Goal: Check status: Check status

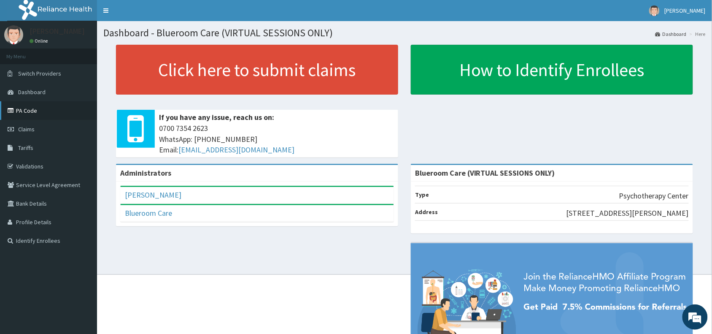
click at [22, 113] on link "PA Code" at bounding box center [48, 110] width 97 height 19
click at [35, 129] on link "Claims" at bounding box center [48, 129] width 97 height 19
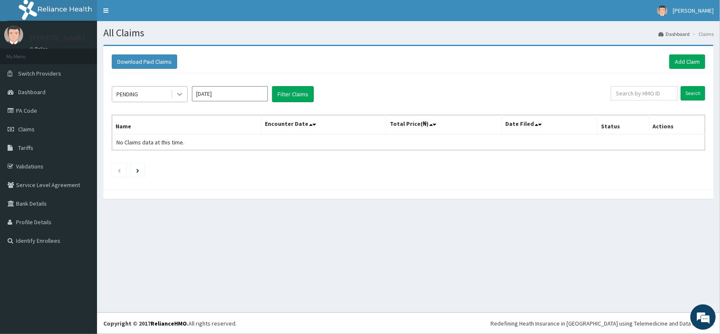
click at [178, 93] on icon at bounding box center [179, 94] width 5 height 3
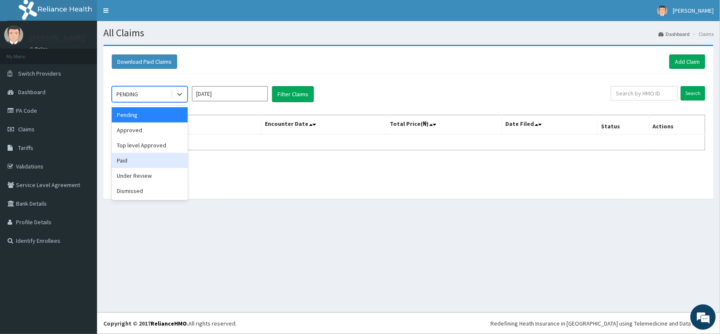
click at [137, 161] on div "Paid" at bounding box center [150, 160] width 76 height 15
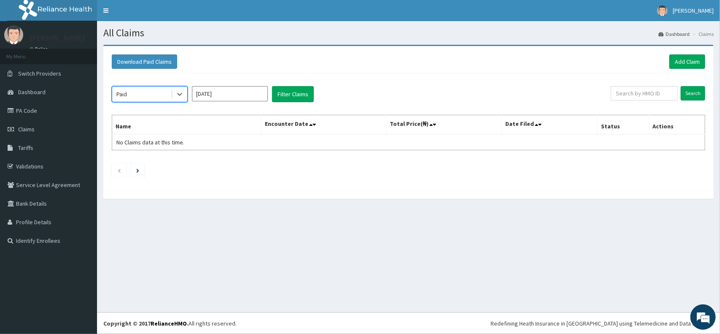
click at [263, 91] on input "[DATE]" at bounding box center [230, 93] width 76 height 15
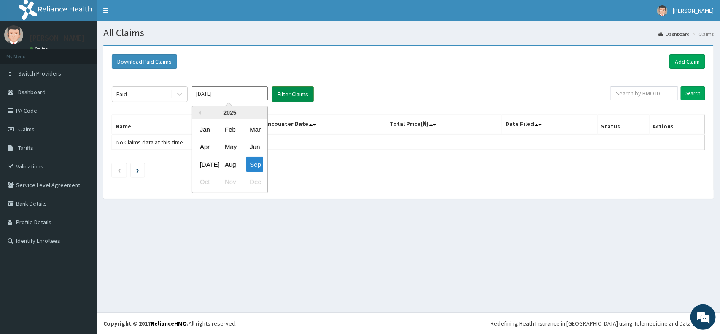
click at [291, 91] on button "Filter Claims" at bounding box center [293, 94] width 42 height 16
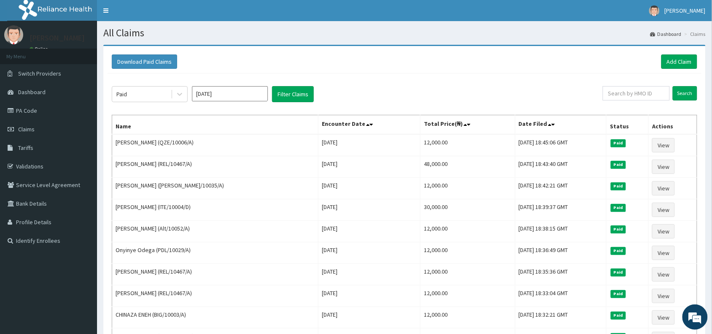
click at [223, 94] on input "[DATE]" at bounding box center [230, 93] width 76 height 15
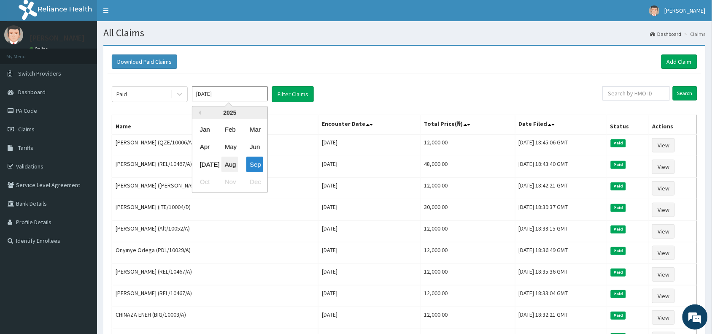
click at [233, 162] on div "Aug" at bounding box center [229, 164] width 17 height 16
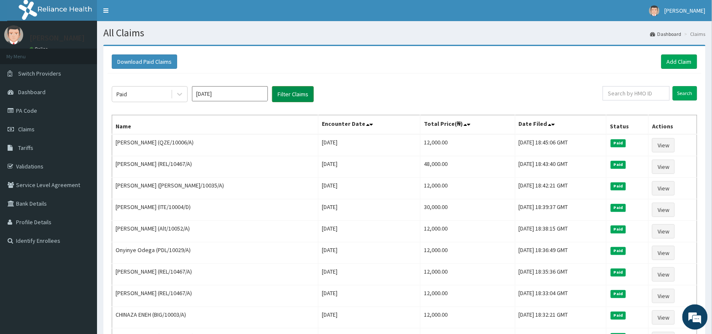
click at [284, 97] on button "Filter Claims" at bounding box center [293, 94] width 42 height 16
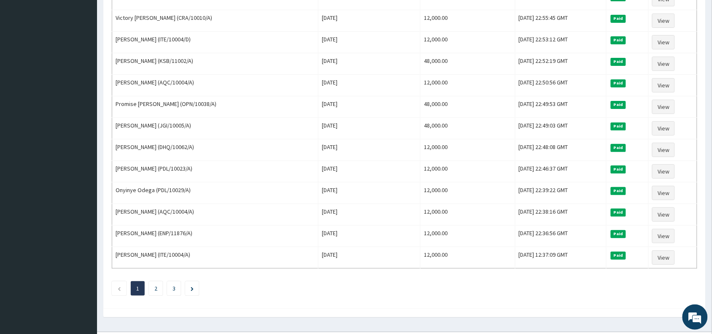
scroll to position [977, 0]
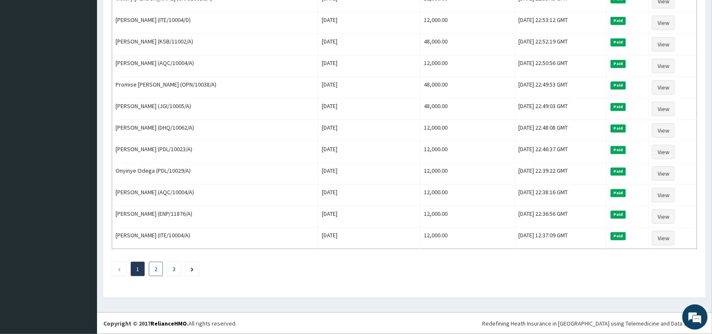
click at [156, 266] on link "2" at bounding box center [155, 269] width 3 height 8
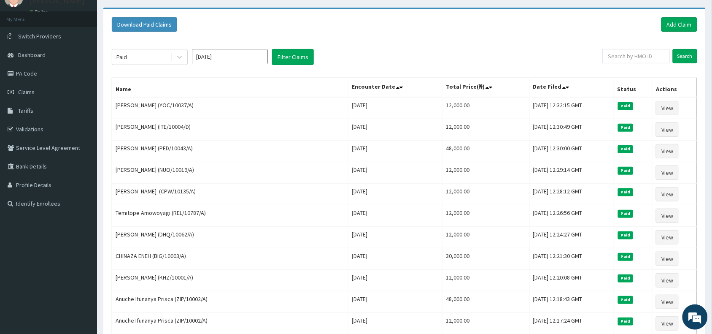
scroll to position [24, 0]
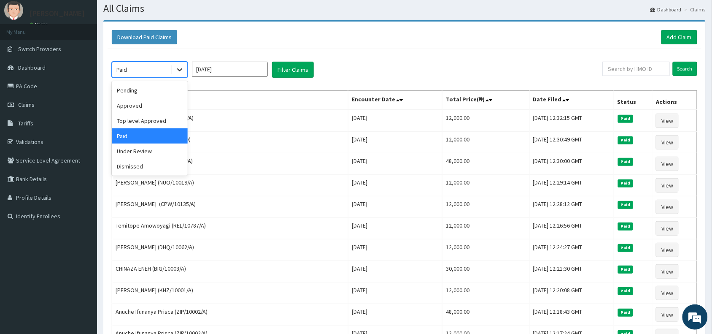
click at [178, 70] on icon at bounding box center [179, 70] width 5 height 3
click at [138, 106] on div "Approved" at bounding box center [150, 105] width 76 height 15
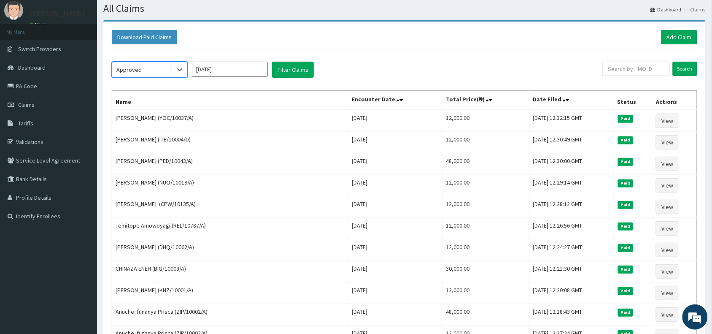
click at [253, 70] on input "[DATE]" at bounding box center [230, 69] width 76 height 15
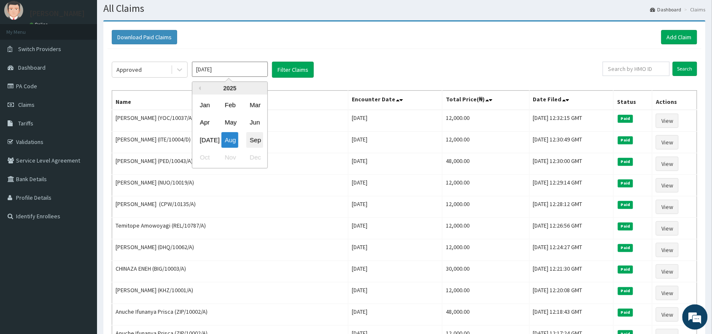
click at [256, 136] on div "Sep" at bounding box center [254, 140] width 17 height 16
type input "[DATE]"
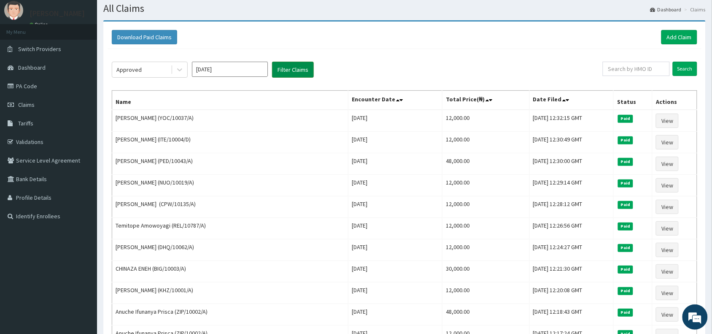
click at [304, 75] on button "Filter Claims" at bounding box center [293, 70] width 42 height 16
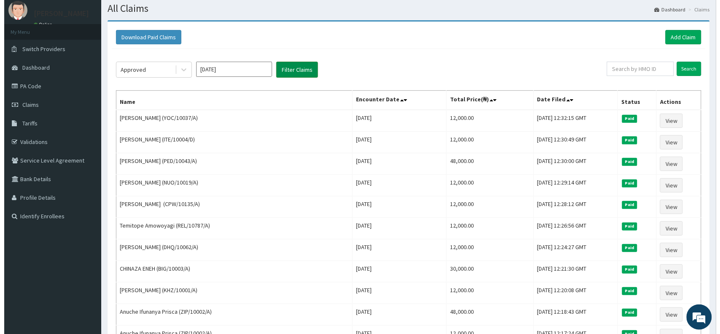
scroll to position [0, 0]
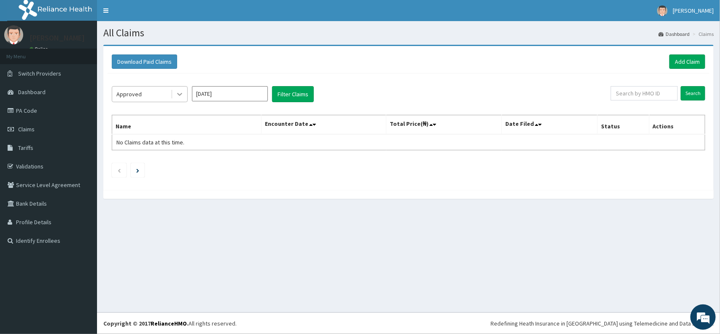
click at [176, 93] on icon at bounding box center [179, 94] width 8 height 8
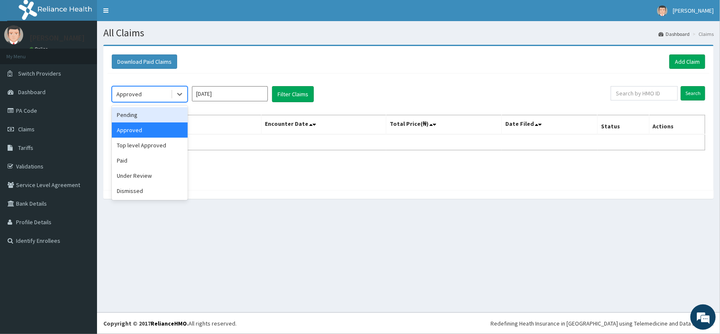
click at [134, 112] on div "Pending" at bounding box center [150, 114] width 76 height 15
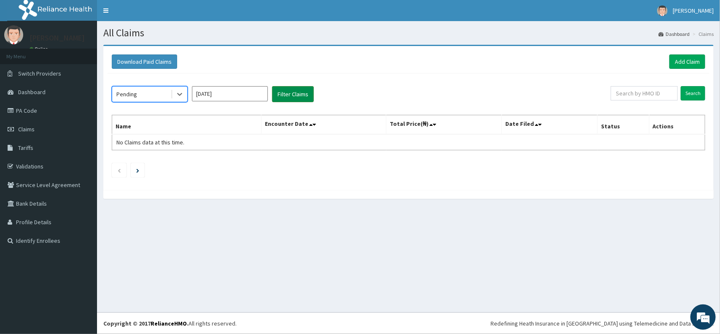
click at [278, 94] on button "Filter Claims" at bounding box center [293, 94] width 42 height 16
click at [279, 94] on button "Filter Claims" at bounding box center [293, 94] width 42 height 16
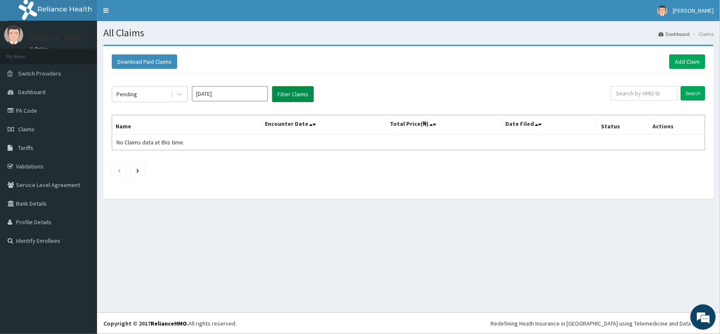
click at [279, 94] on button "Filter Claims" at bounding box center [293, 94] width 42 height 16
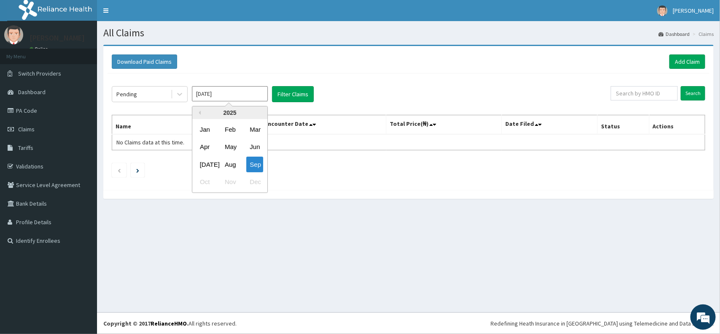
click at [248, 92] on input "[DATE]" at bounding box center [230, 93] width 76 height 15
click at [250, 163] on div "Sep" at bounding box center [254, 164] width 17 height 16
click at [248, 98] on input "[DATE]" at bounding box center [230, 93] width 76 height 15
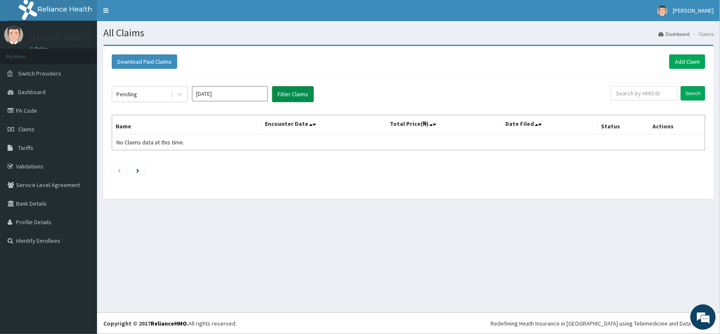
click at [290, 94] on button "Filter Claims" at bounding box center [293, 94] width 42 height 16
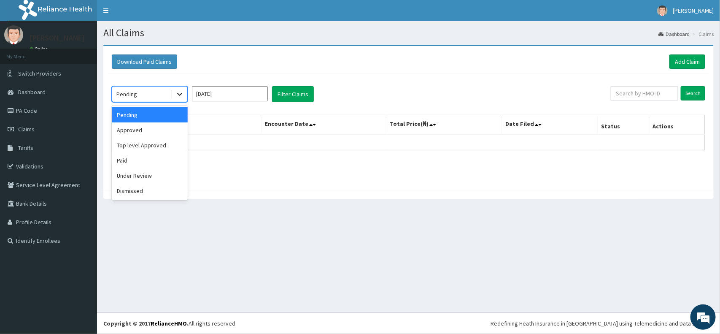
click at [178, 93] on icon at bounding box center [179, 94] width 8 height 8
click at [141, 175] on div "Under Review" at bounding box center [150, 175] width 76 height 15
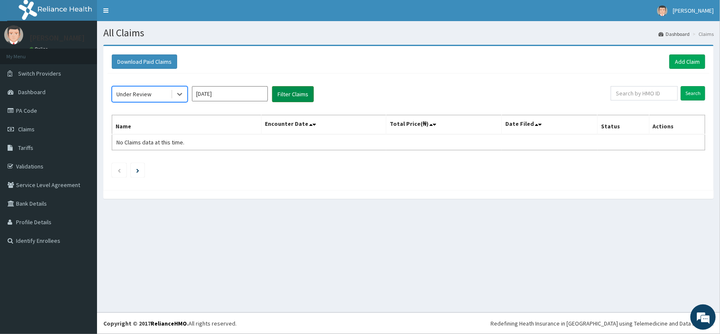
click at [282, 92] on button "Filter Claims" at bounding box center [293, 94] width 42 height 16
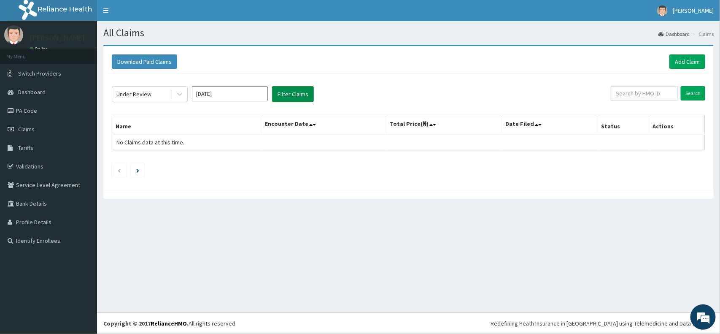
click at [282, 92] on button "Filter Claims" at bounding box center [293, 94] width 42 height 16
click at [282, 91] on button "Filter Claims" at bounding box center [293, 94] width 42 height 16
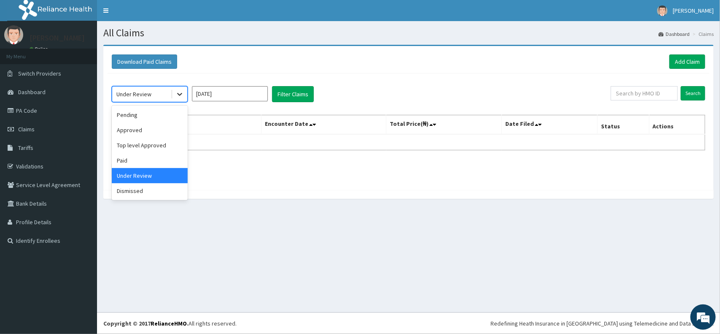
click at [182, 93] on icon at bounding box center [179, 94] width 8 height 8
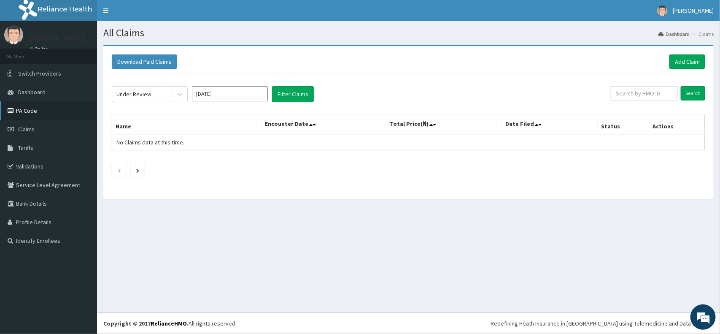
click at [33, 110] on link "PA Code" at bounding box center [48, 110] width 97 height 19
